Goal: Task Accomplishment & Management: Manage account settings

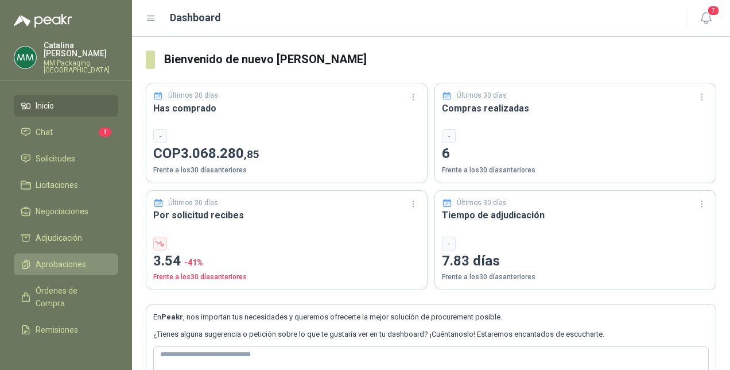
click at [69, 261] on span "Aprobaciones" at bounding box center [61, 264] width 51 height 13
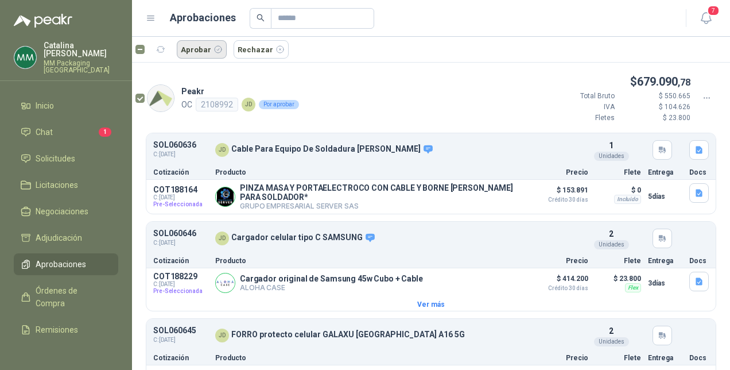
click at [201, 49] on button "Aprobar" at bounding box center [202, 49] width 50 height 18
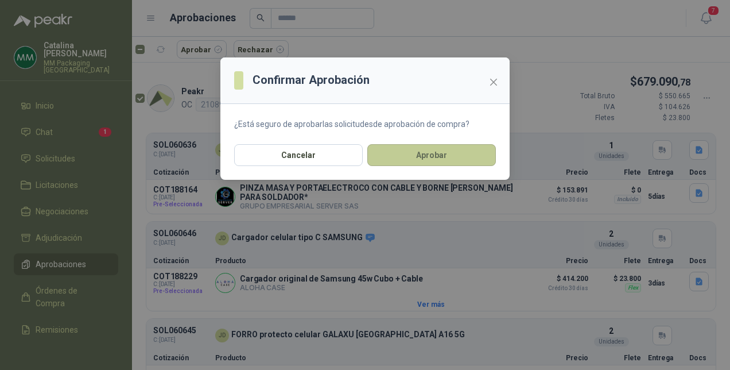
click at [412, 152] on button "Aprobar" at bounding box center [432, 155] width 129 height 22
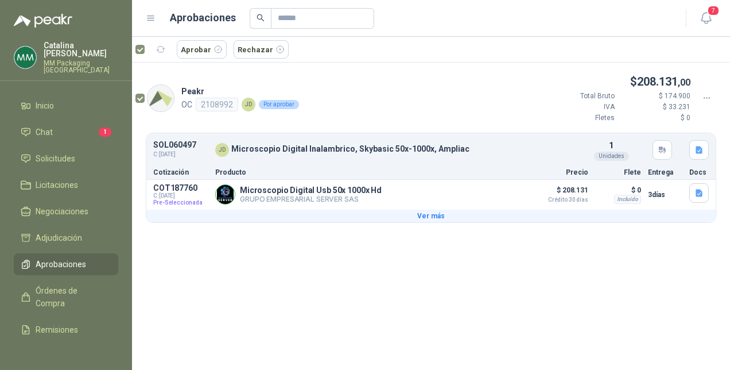
click at [427, 217] on button "Ver más" at bounding box center [431, 216] width 570 height 13
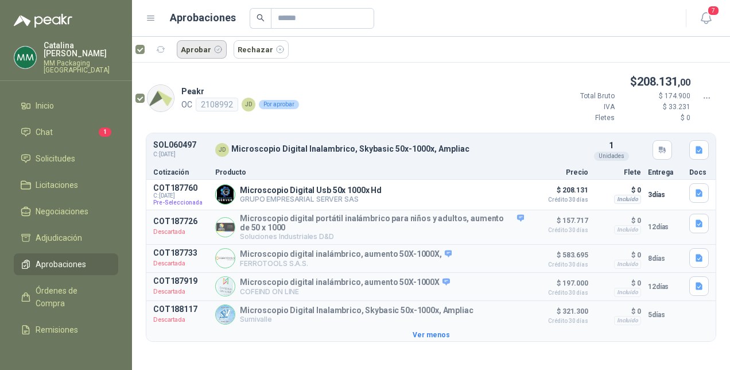
click at [187, 47] on button "Aprobar" at bounding box center [202, 49] width 50 height 18
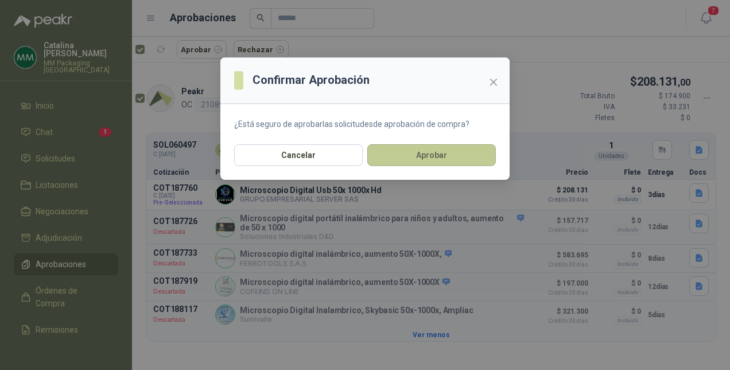
click at [405, 147] on button "Aprobar" at bounding box center [432, 155] width 129 height 22
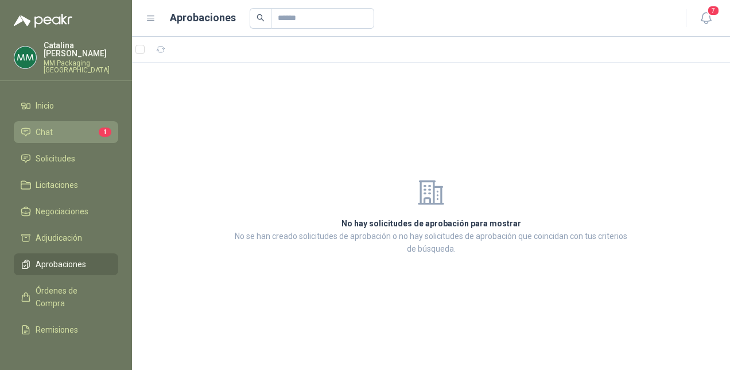
click at [56, 126] on li "Chat 1" at bounding box center [66, 132] width 91 height 13
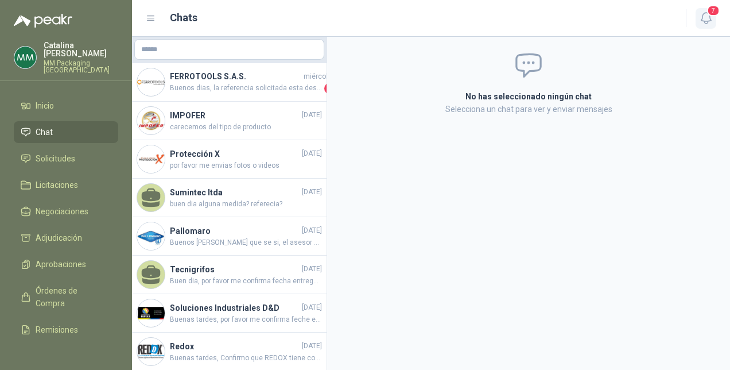
click at [708, 18] on icon "button" at bounding box center [706, 18] width 14 height 14
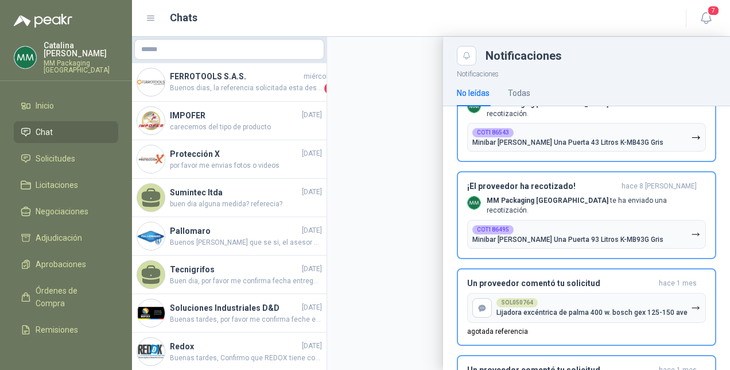
scroll to position [330, 0]
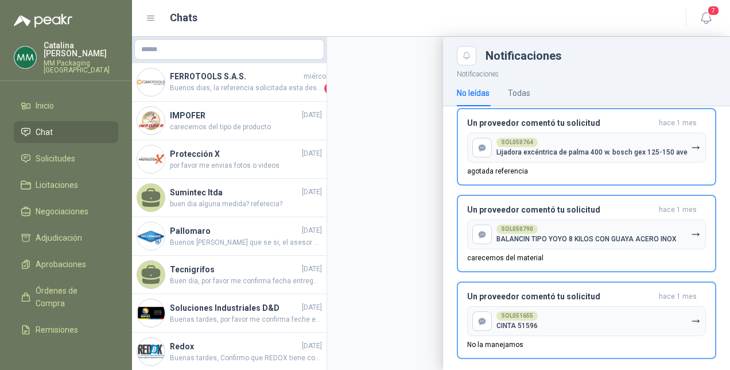
click at [69, 126] on li "Chat" at bounding box center [66, 132] width 91 height 13
